Goal: Unclear

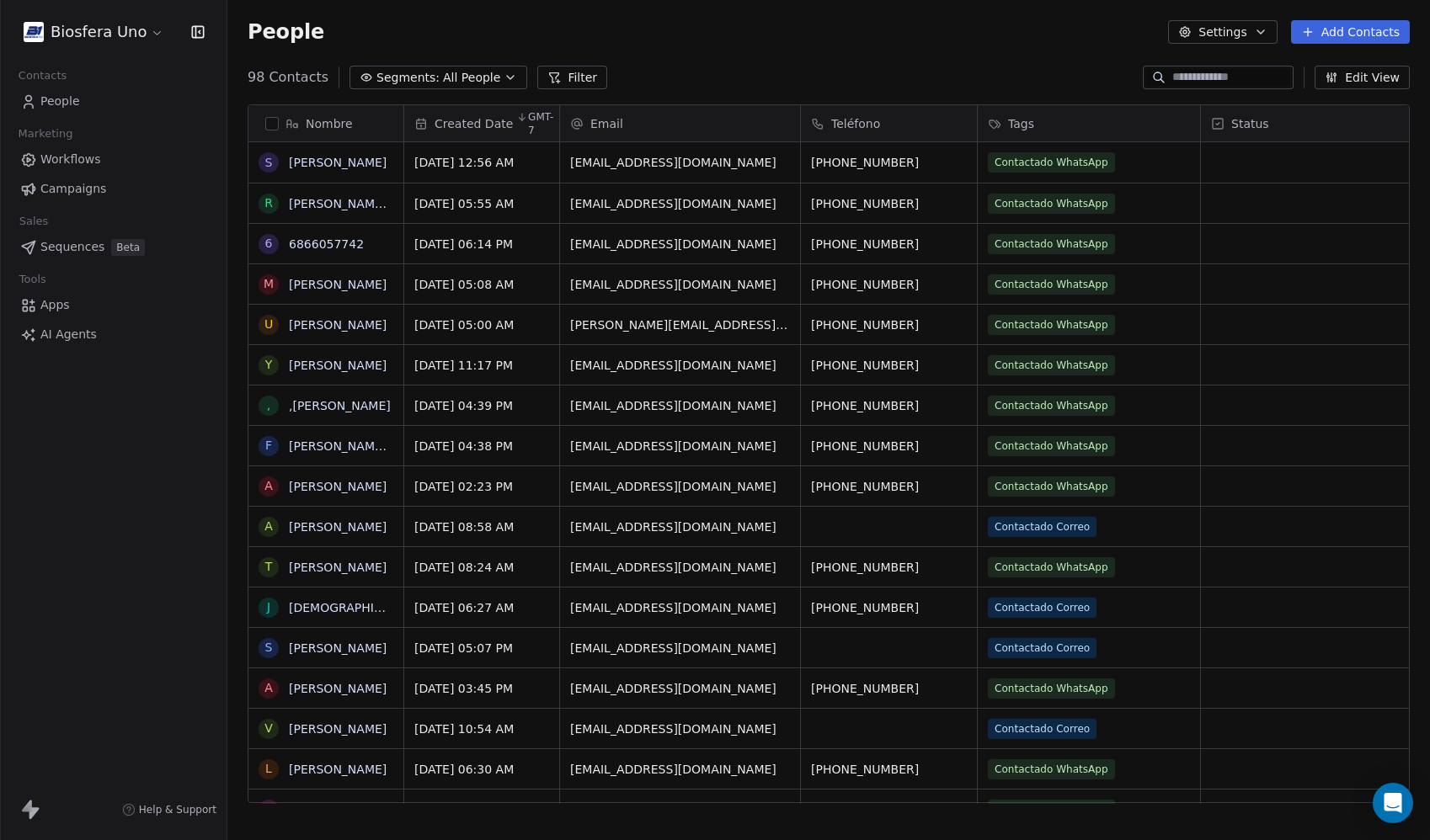
scroll to position [727, 1190]
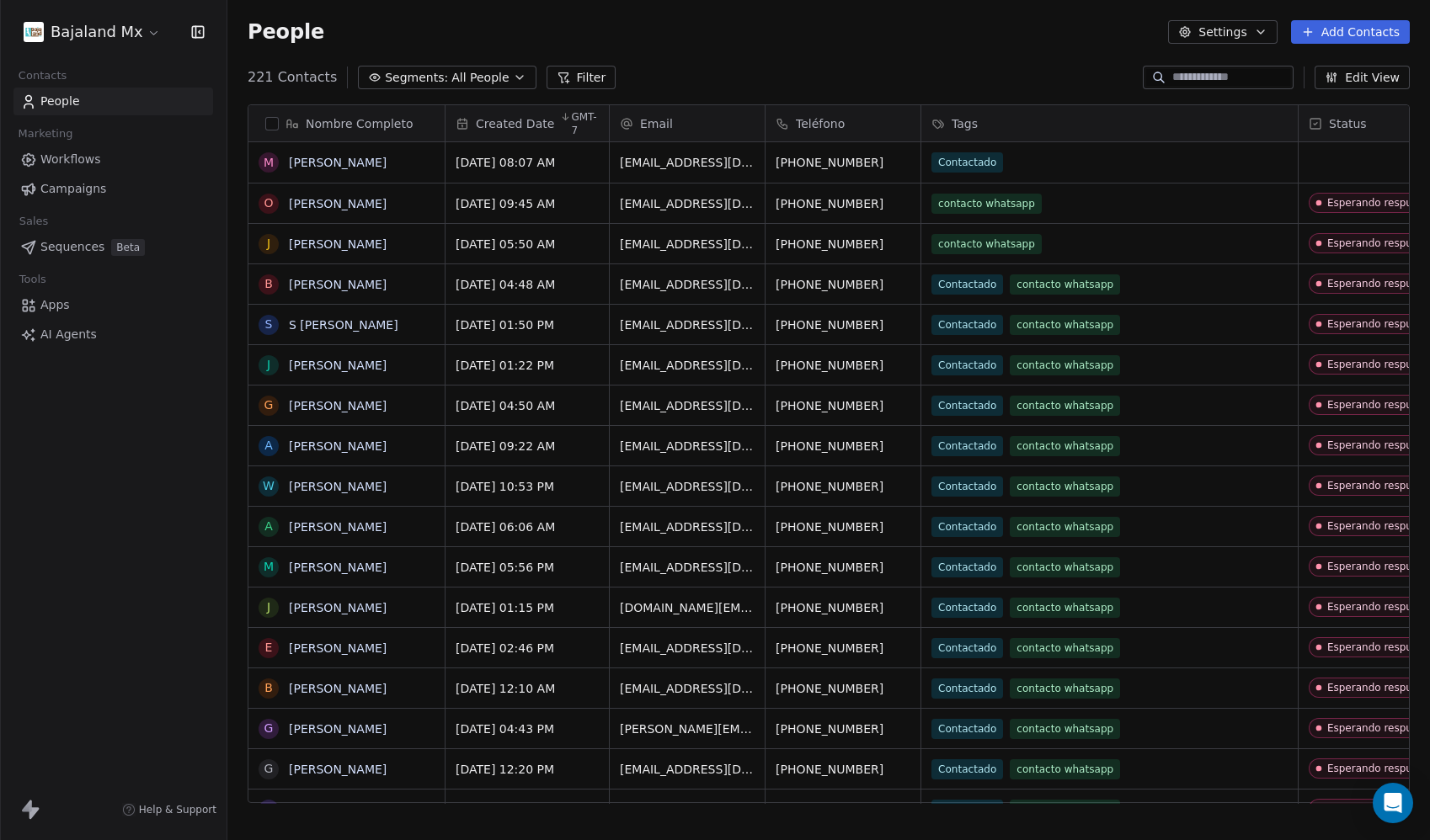
scroll to position [727, 1190]
